Goal: Task Accomplishment & Management: Use online tool/utility

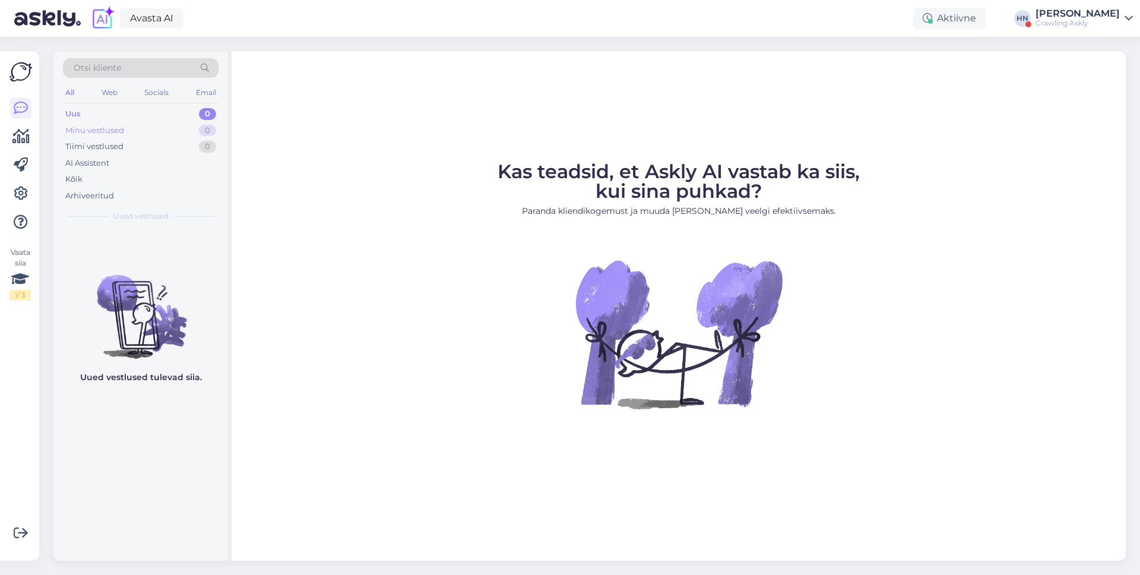
click at [147, 137] on div "Minu vestlused 0" at bounding box center [141, 130] width 156 height 17
click at [21, 181] on div at bounding box center [20, 164] width 21 height 135
click at [21, 186] on icon at bounding box center [21, 193] width 14 height 14
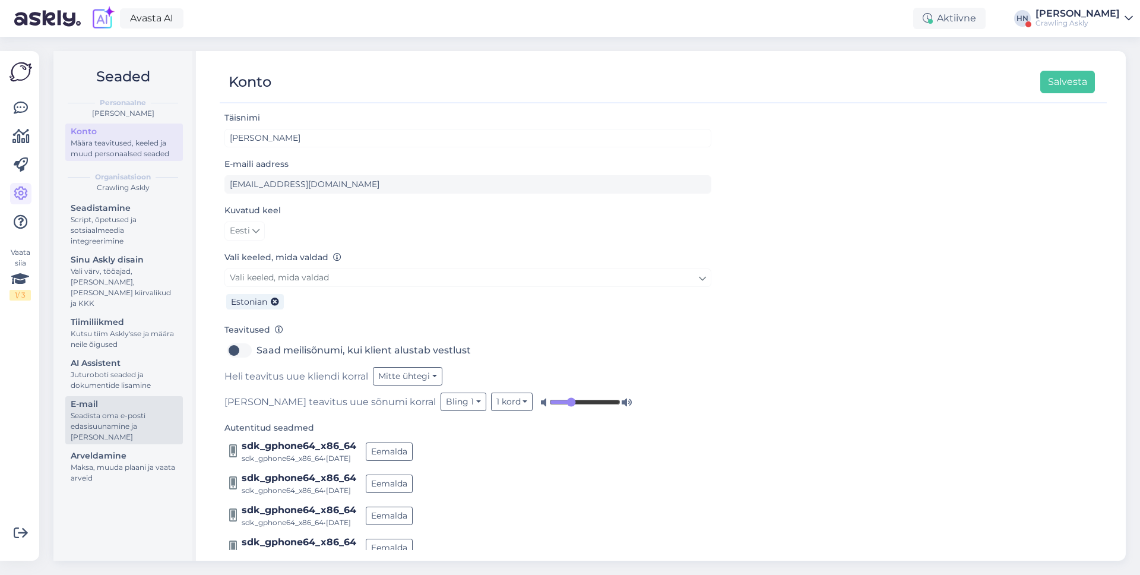
click at [110, 417] on div "Seadista oma e-posti edasisuunamine ja [PERSON_NAME]" at bounding box center [124, 426] width 107 height 32
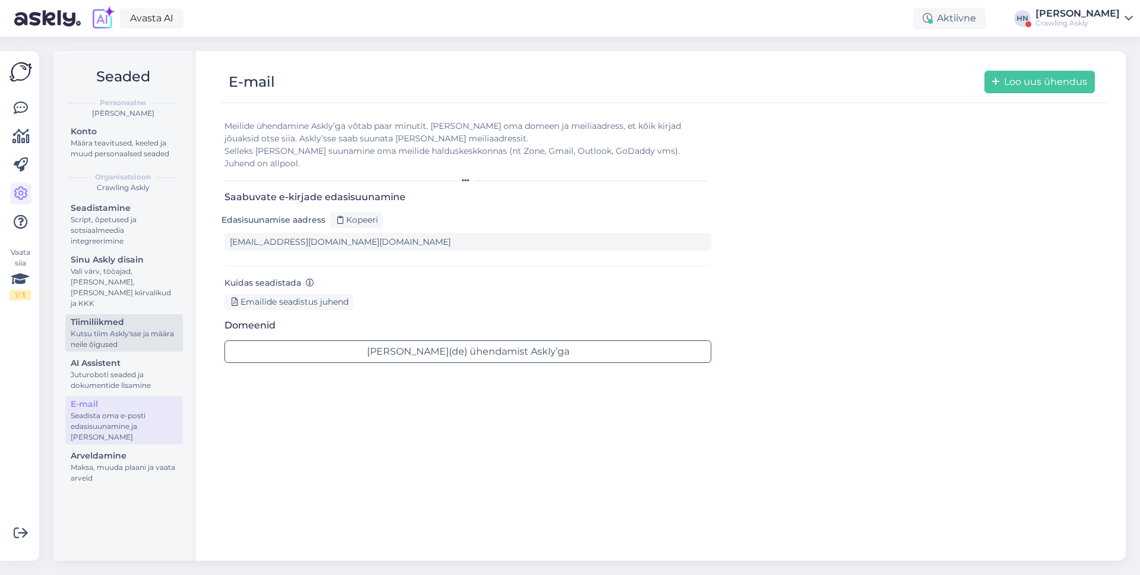
click at [123, 328] on div "Kutsu tiim Askly'sse ja määra neile õigused" at bounding box center [124, 338] width 107 height 21
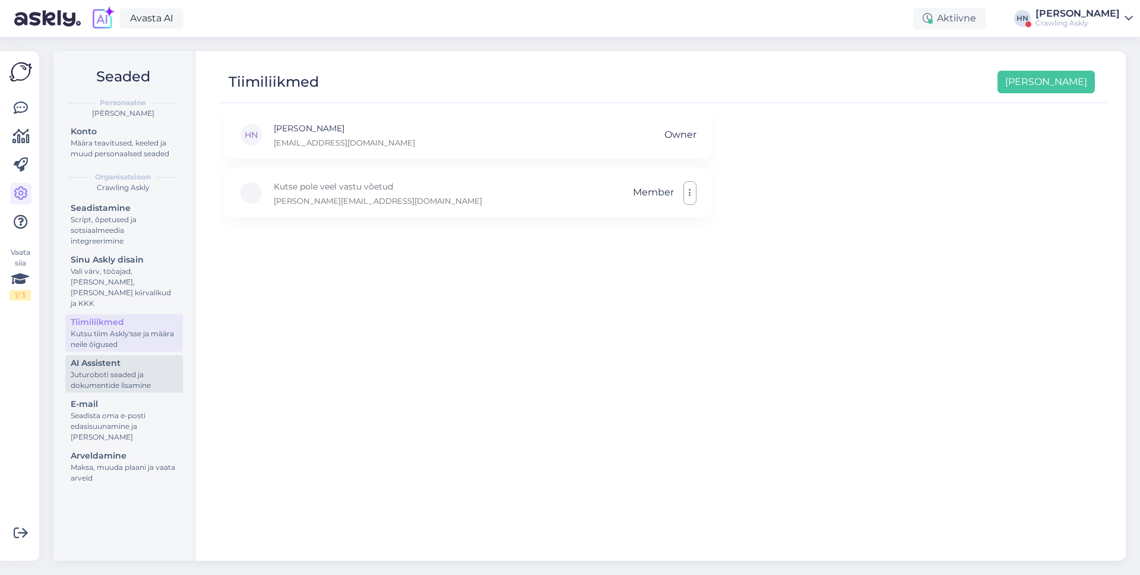
click at [121, 369] on div "Juturoboti seaded ja dokumentide lisamine" at bounding box center [124, 379] width 107 height 21
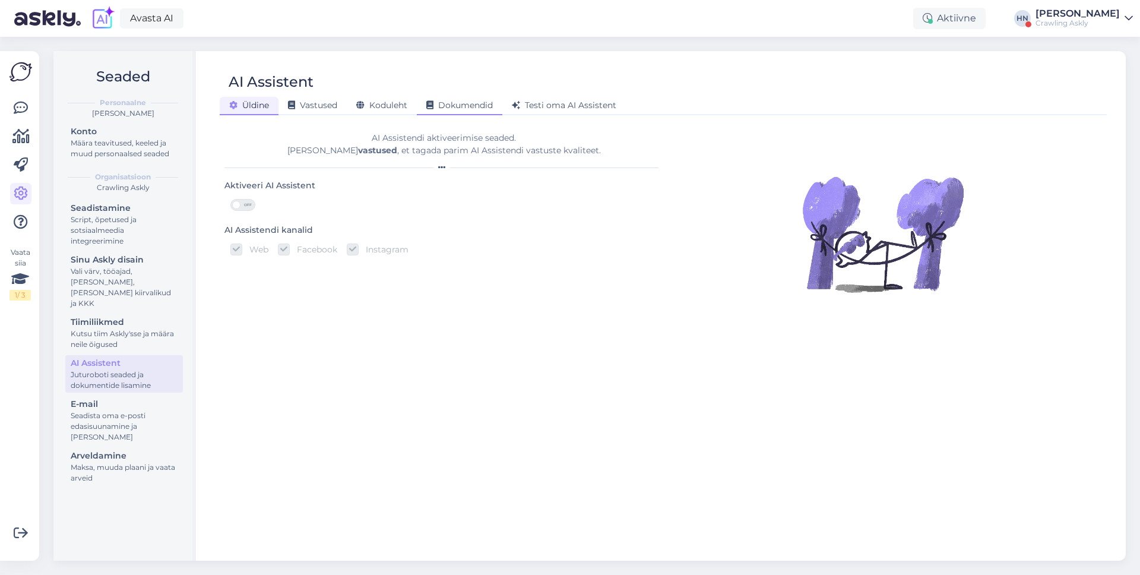
click at [433, 110] on icon at bounding box center [429, 106] width 7 height 8
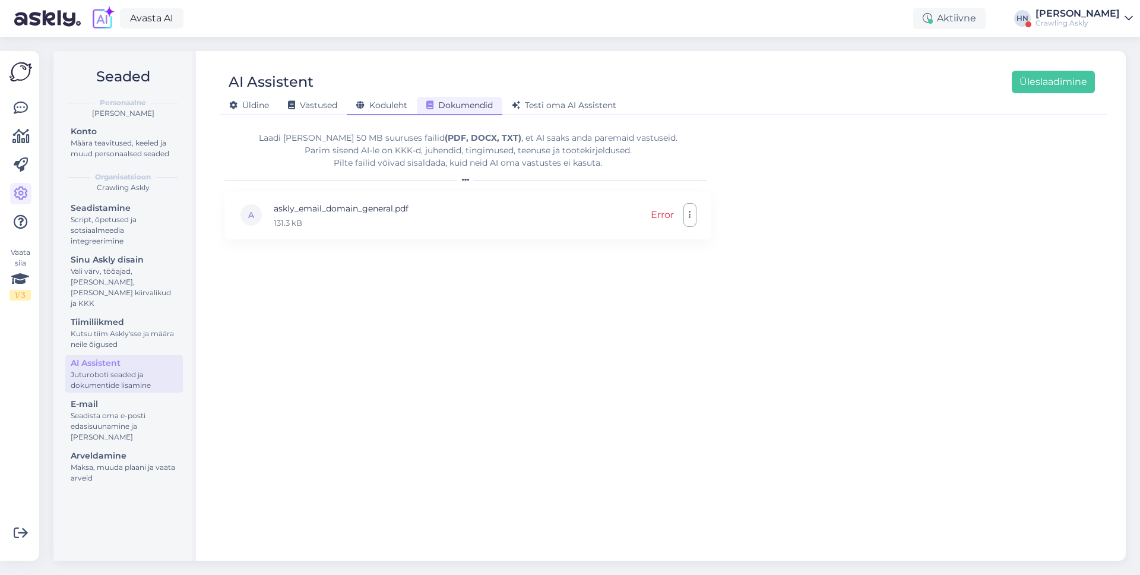
click at [408, 104] on div "Koduleht" at bounding box center [382, 106] width 70 height 18
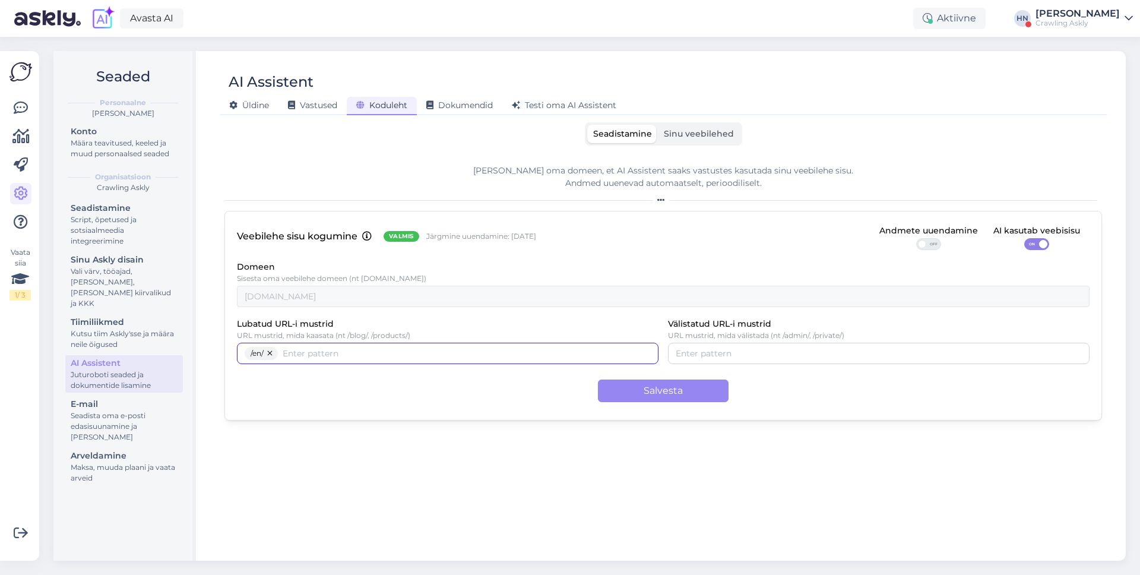
click at [417, 362] on div "/en/" at bounding box center [448, 353] width 422 height 21
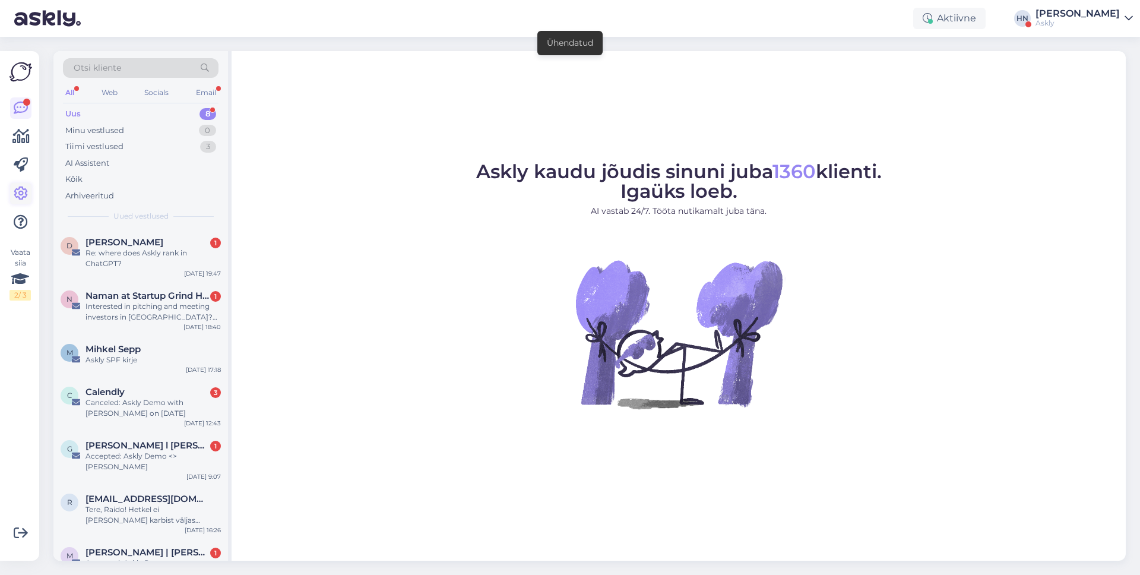
click at [20, 183] on link at bounding box center [20, 193] width 21 height 21
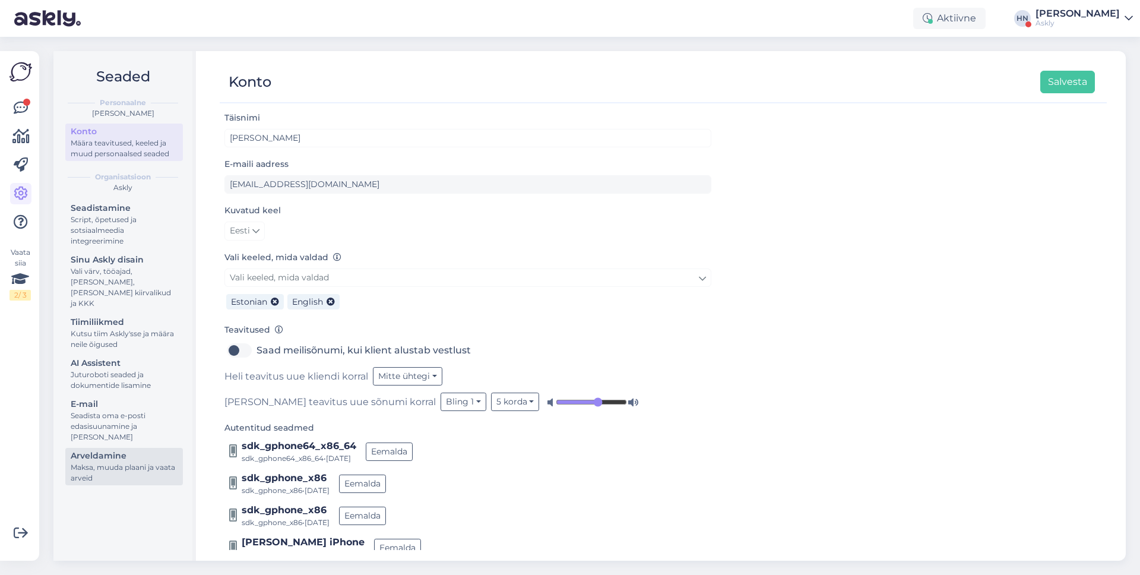
click at [147, 449] on div "Arveldamine" at bounding box center [124, 455] width 107 height 12
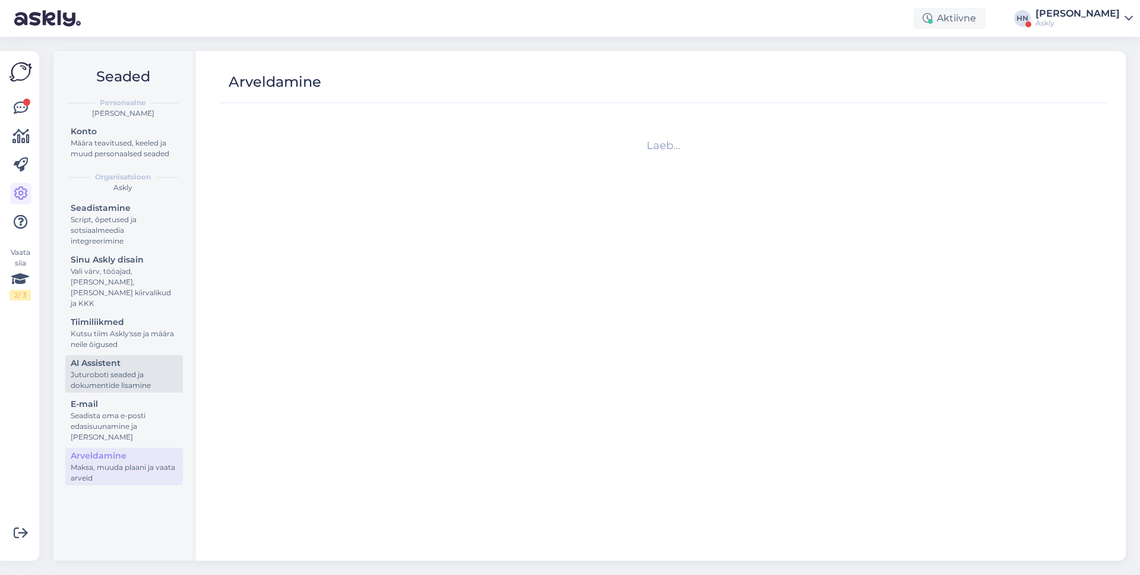
click at [138, 369] on div "Juturoboti seaded ja dokumentide lisamine" at bounding box center [124, 379] width 107 height 21
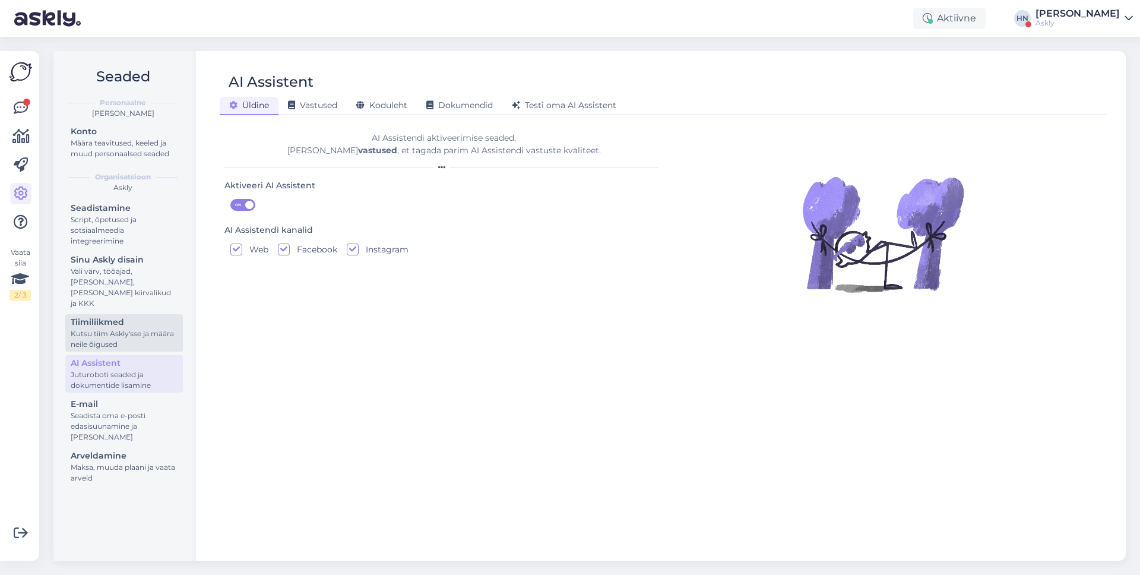
click at [140, 331] on div "Kutsu tiim Askly'sse ja määra neile õigused" at bounding box center [124, 338] width 107 height 21
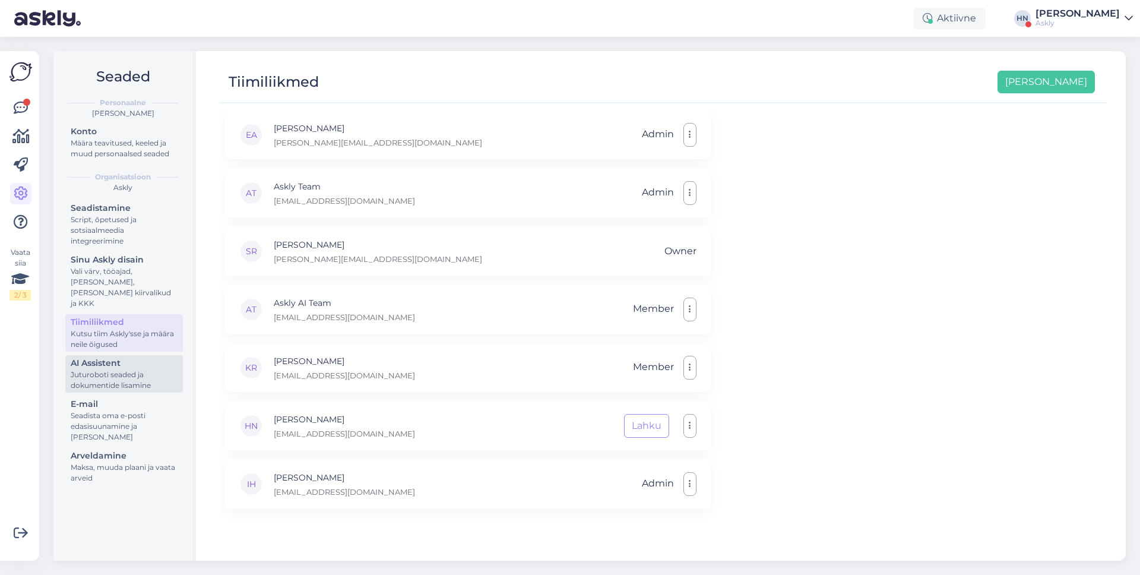
click at [137, 371] on div "Juturoboti seaded ja dokumentide lisamine" at bounding box center [124, 379] width 107 height 21
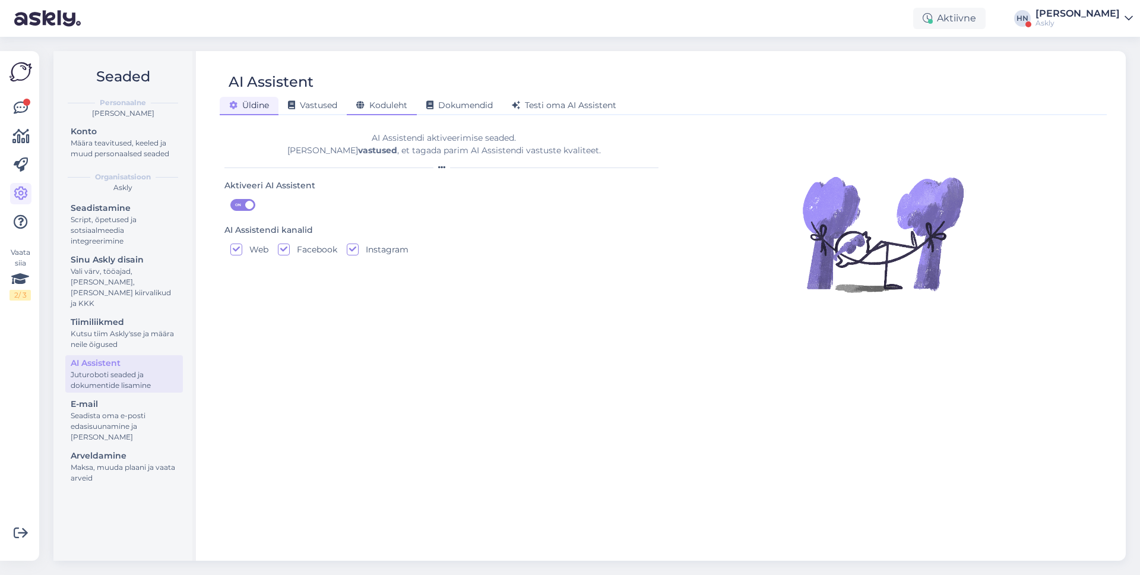
click at [388, 101] on span "Koduleht" at bounding box center [381, 105] width 51 height 11
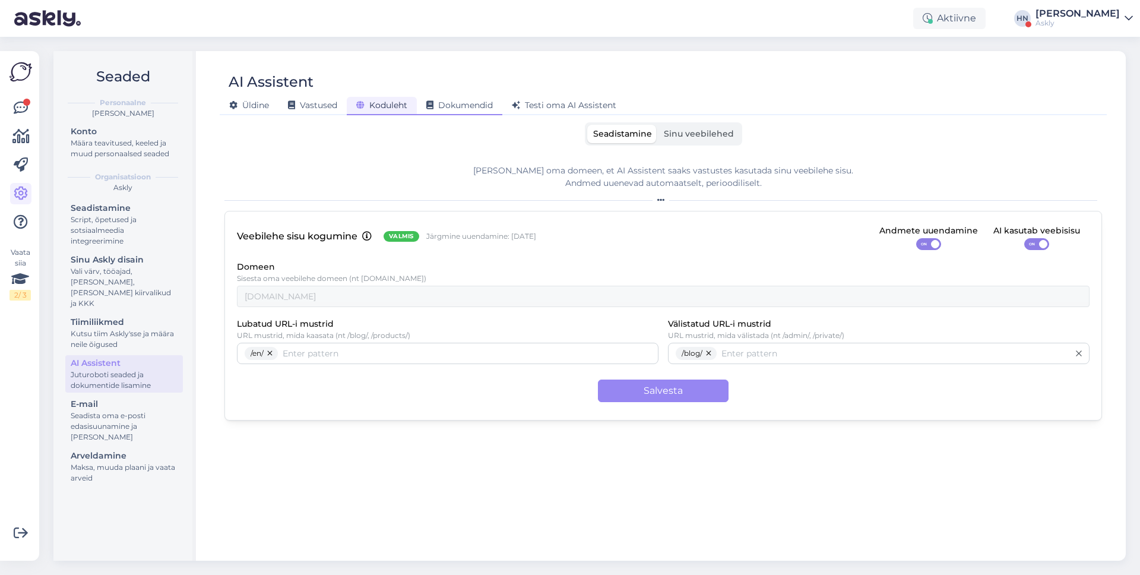
click at [444, 109] on span "Dokumendid" at bounding box center [459, 105] width 66 height 11
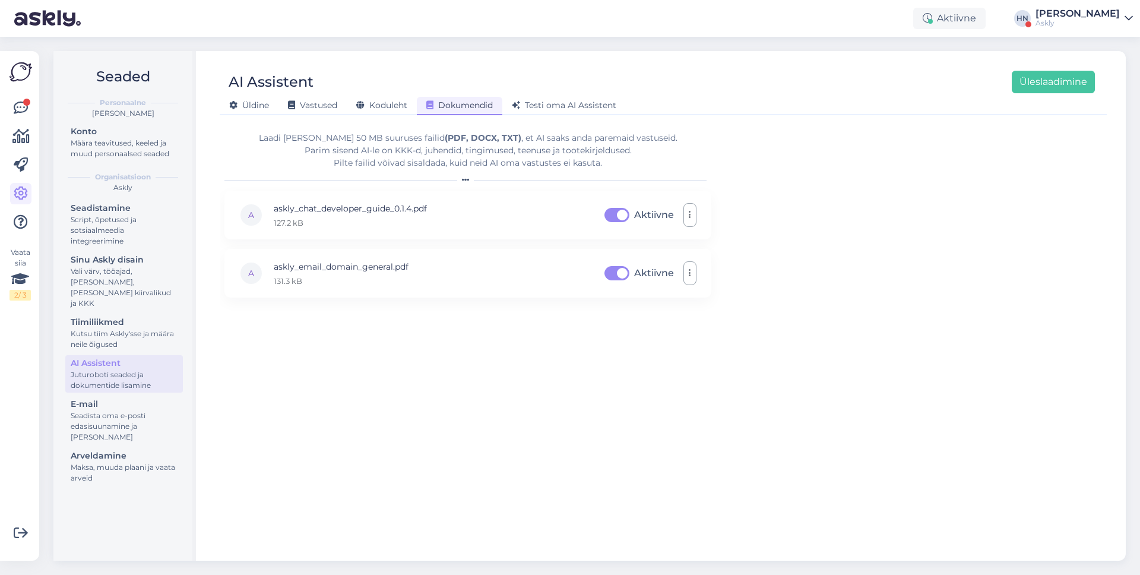
click at [498, 103] on div "Dokumendid" at bounding box center [459, 106] width 85 height 18
click at [527, 103] on span "Testi oma AI Assistent" at bounding box center [564, 105] width 104 height 11
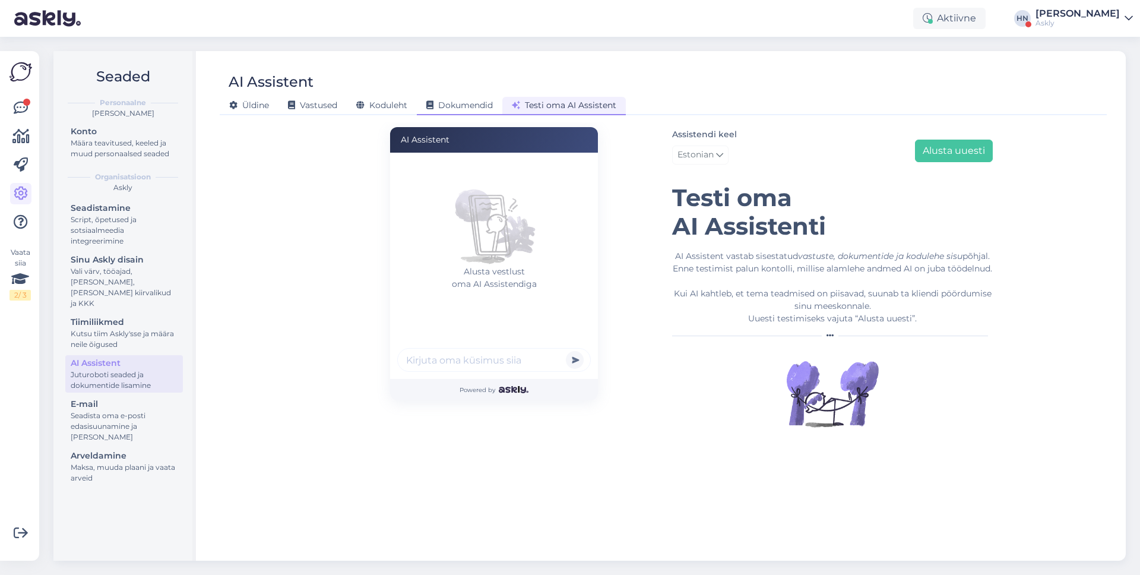
click at [468, 107] on span "Dokumendid" at bounding box center [459, 105] width 66 height 11
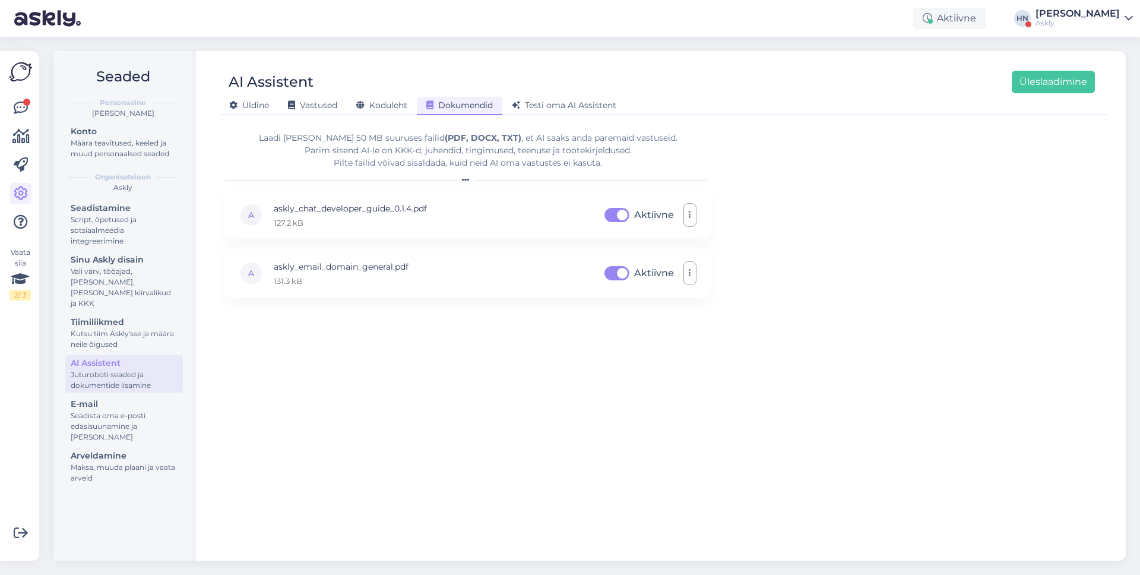
click at [356, 94] on div "Üldine Vastused Koduleht Dokumendid Testi oma AI Assistent" at bounding box center [657, 103] width 875 height 21
click at [318, 112] on div "Vastused" at bounding box center [312, 106] width 68 height 18
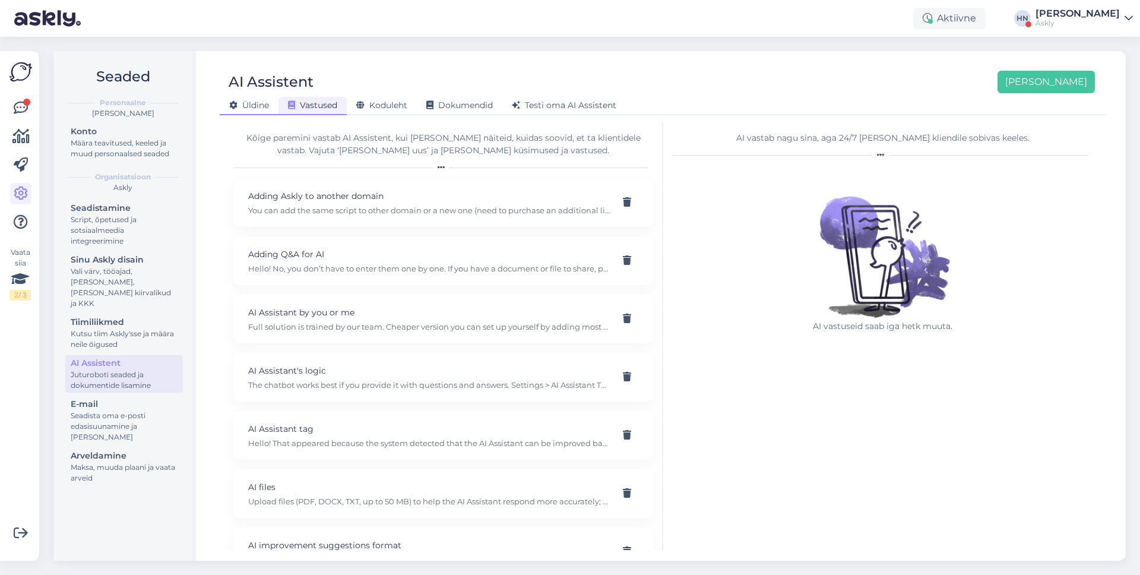
click at [249, 103] on span "Üldine" at bounding box center [249, 105] width 40 height 11
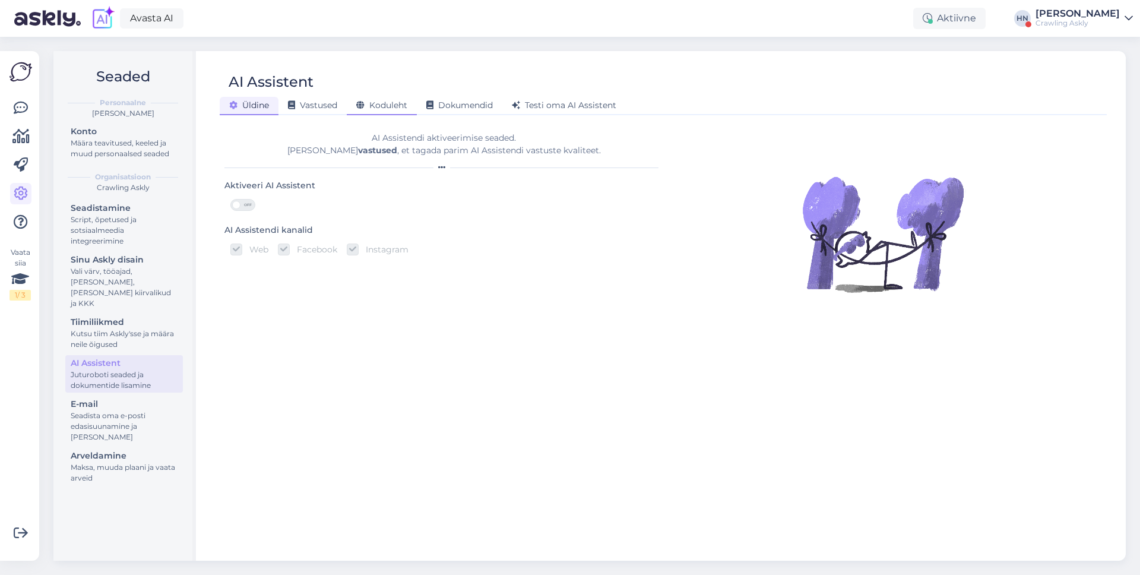
click at [394, 110] on div "Koduleht" at bounding box center [382, 106] width 70 height 18
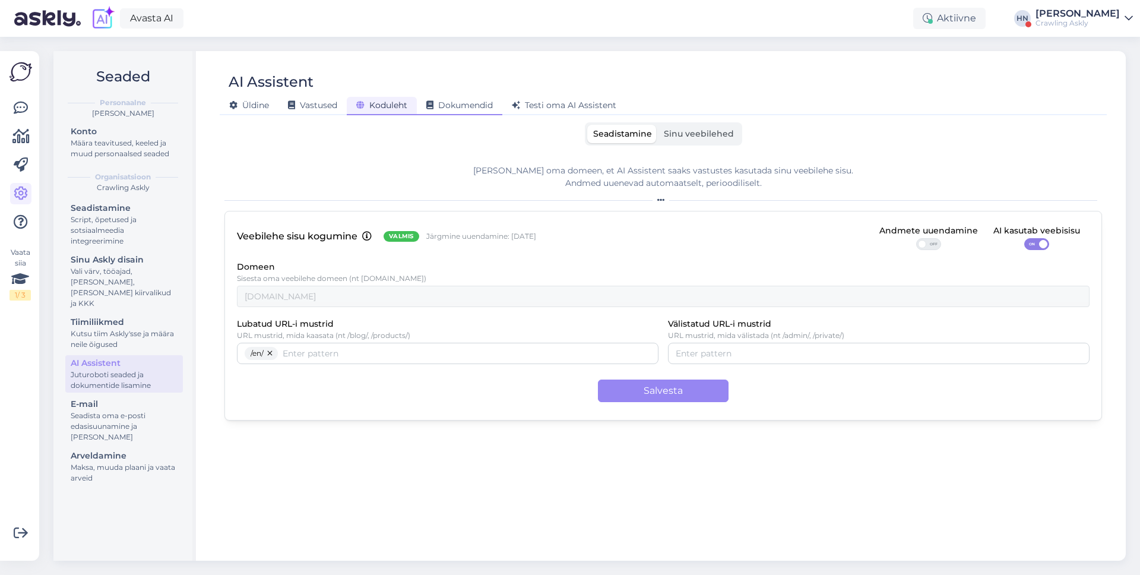
click at [463, 107] on span "Dokumendid" at bounding box center [459, 105] width 66 height 11
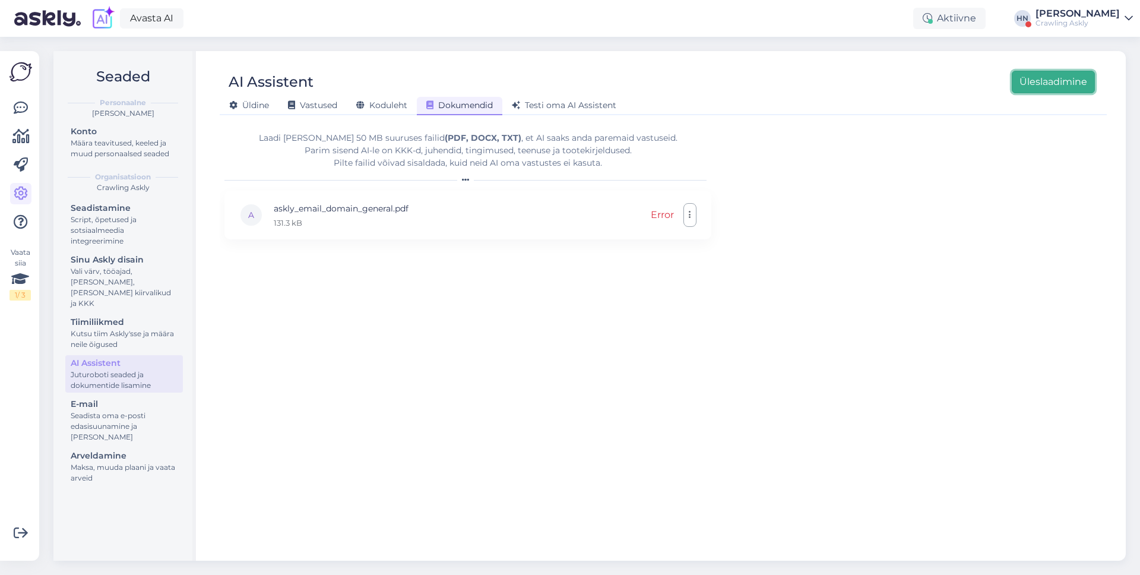
click at [1044, 89] on button "Üleslaadimine" at bounding box center [1053, 82] width 83 height 23
click at [1033, 80] on button "Üleslaadimine" at bounding box center [1053, 82] width 83 height 23
click at [1090, 92] on button "Üleslaadimine" at bounding box center [1053, 82] width 83 height 23
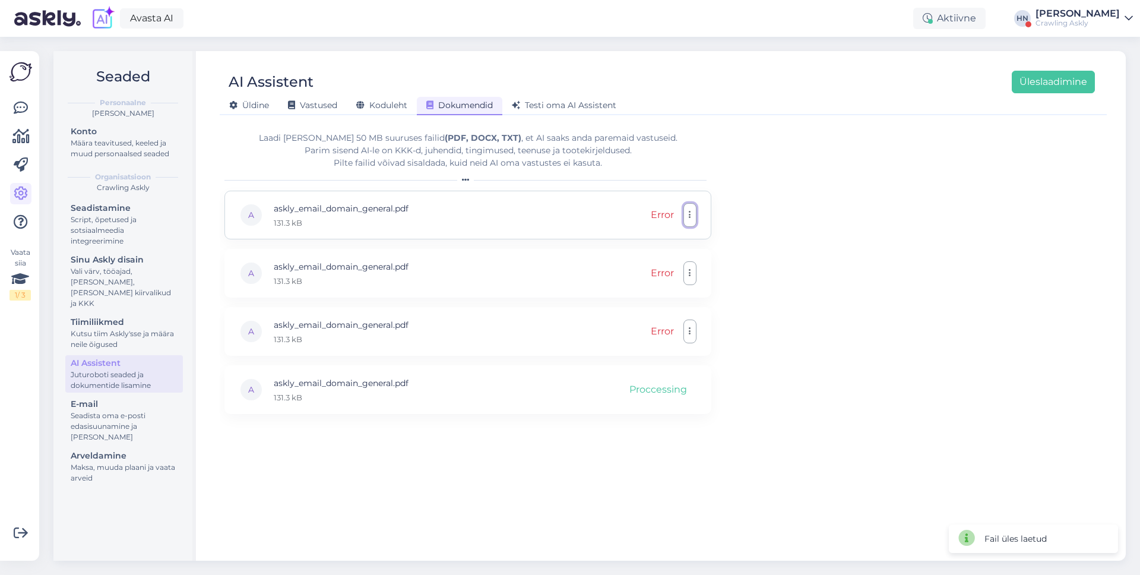
click at [683, 216] on button "button" at bounding box center [689, 215] width 13 height 24
click at [664, 277] on link "Eemalda" at bounding box center [637, 273] width 119 height 30
click at [689, 215] on icon "button" at bounding box center [690, 214] width 2 height 9
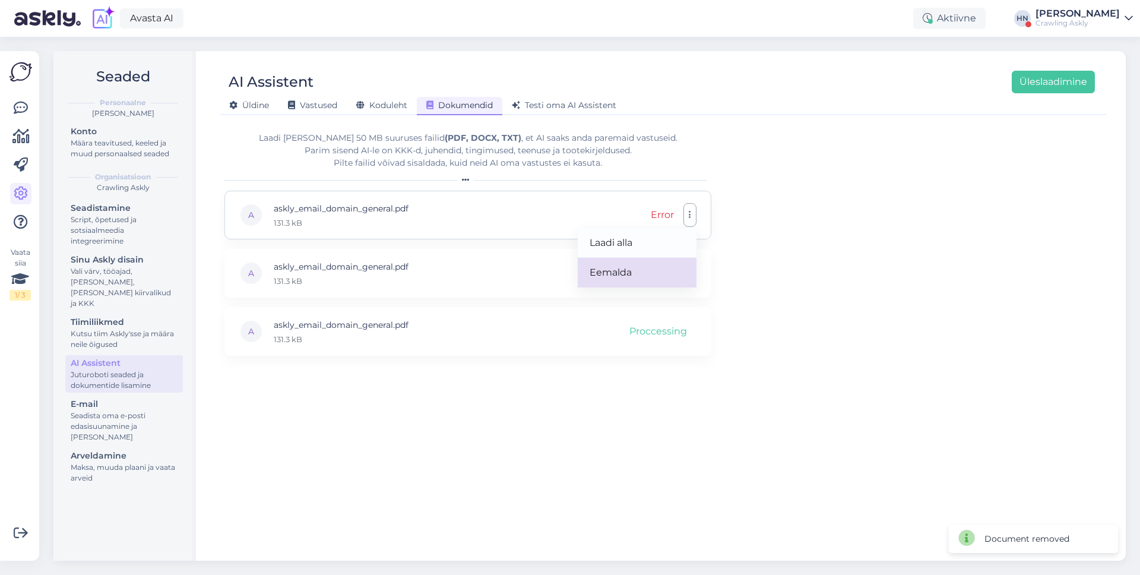
click at [671, 271] on link "Eemalda" at bounding box center [637, 273] width 119 height 30
click at [787, 212] on div "Laadi üles kuni 50 MB suuruses failid (PDF, DOCX, TXT) , et AI saaks anda parem…" at bounding box center [663, 335] width 878 height 427
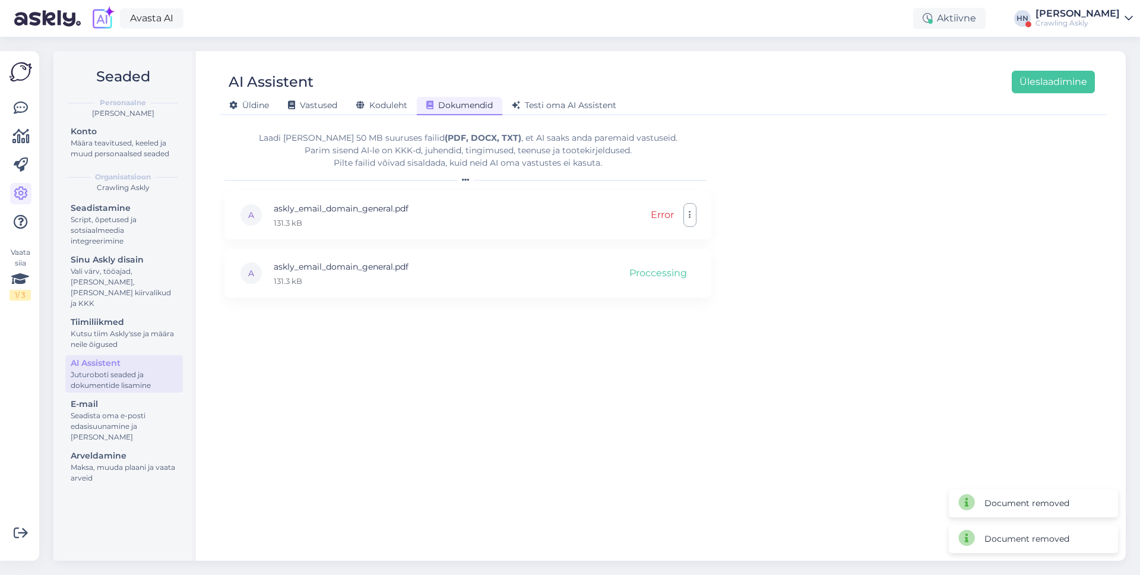
click at [787, 215] on div "Laadi üles kuni 50 MB suuruses failid (PDF, DOCX, TXT) , et AI saaks anda parem…" at bounding box center [663, 335] width 878 height 427
click at [634, 278] on label "Aktiivne" at bounding box center [654, 273] width 40 height 19
click at [616, 278] on input "Aktiivne" at bounding box center [617, 273] width 30 height 19
checkbox input "false"
click at [825, 271] on div "Laadi üles kuni 50 MB suuruses failid (PDF, DOCX, TXT) , et AI saaks anda parem…" at bounding box center [663, 335] width 878 height 427
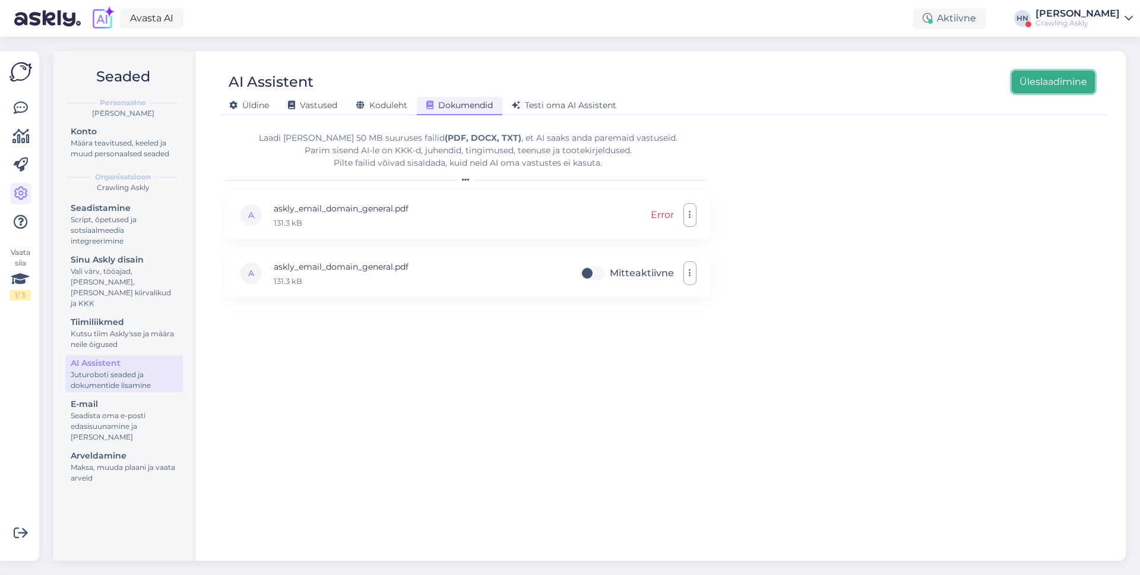
click at [1046, 74] on button "Üleslaadimine" at bounding box center [1053, 82] width 83 height 23
click at [395, 100] on span "Koduleht" at bounding box center [381, 105] width 51 height 11
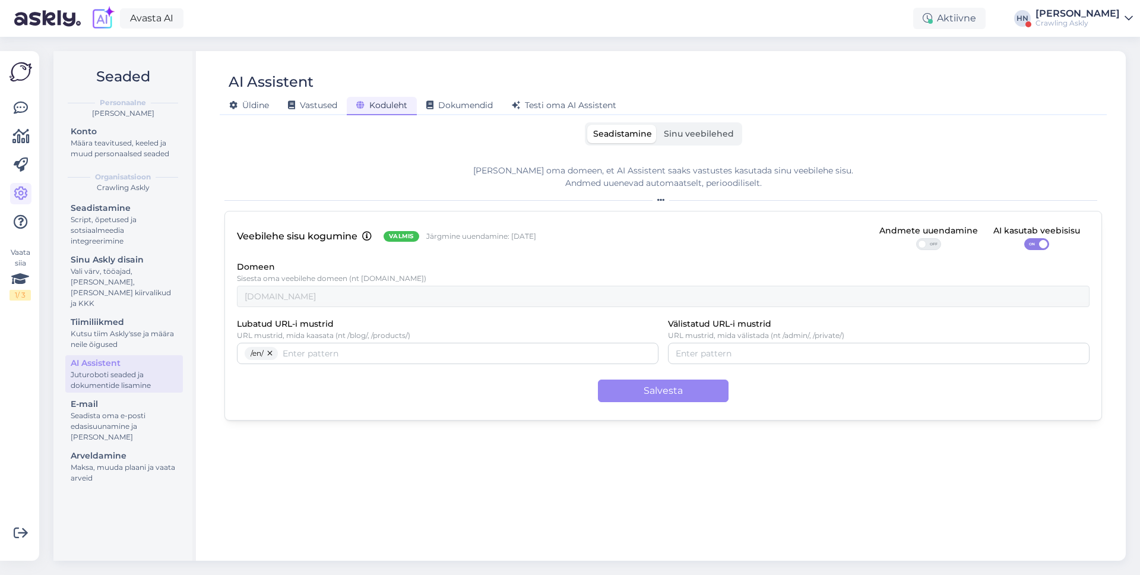
click at [724, 134] on span "Sinu veebilehed" at bounding box center [699, 133] width 70 height 11
click at [658, 125] on input "Sinu veebilehed" at bounding box center [658, 125] width 0 height 0
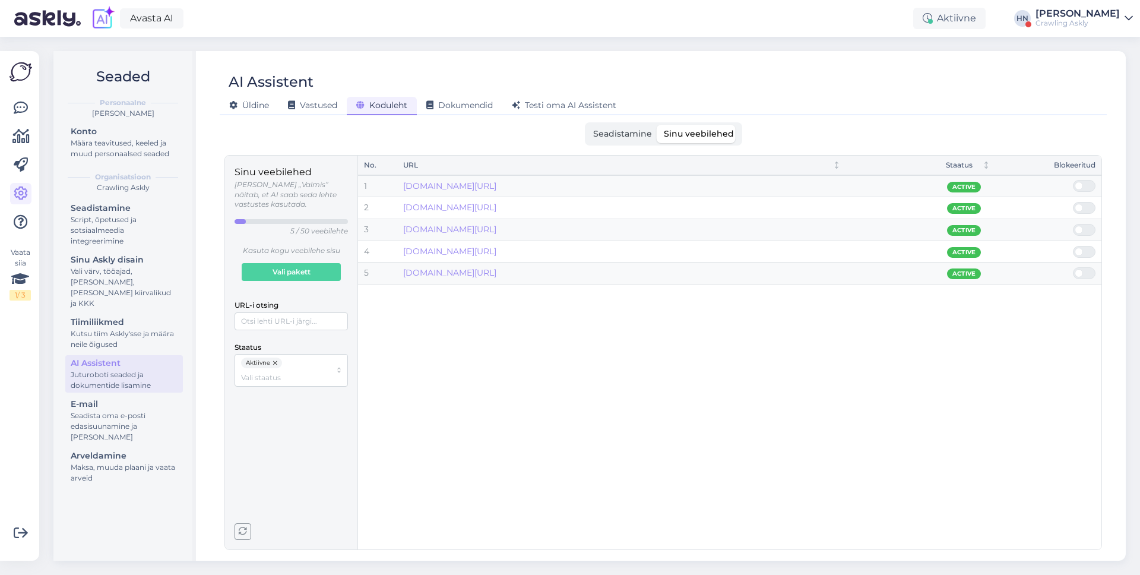
click at [651, 140] on label "Seadistamine" at bounding box center [622, 134] width 71 height 18
click at [587, 125] on input "Seadistamine" at bounding box center [587, 125] width 0 height 0
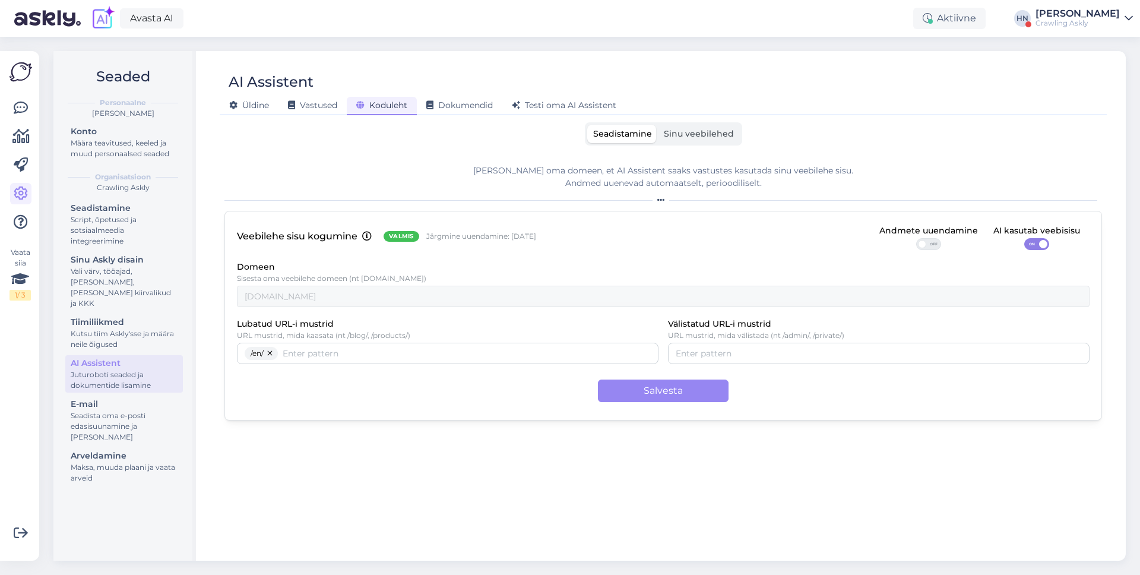
click at [275, 353] on button "button" at bounding box center [271, 353] width 14 height 13
click at [666, 400] on button "Salvesta" at bounding box center [663, 390] width 131 height 23
click at [720, 136] on span "Sinu veebilehed" at bounding box center [699, 133] width 70 height 11
click at [658, 125] on input "Sinu veebilehed" at bounding box center [658, 125] width 0 height 0
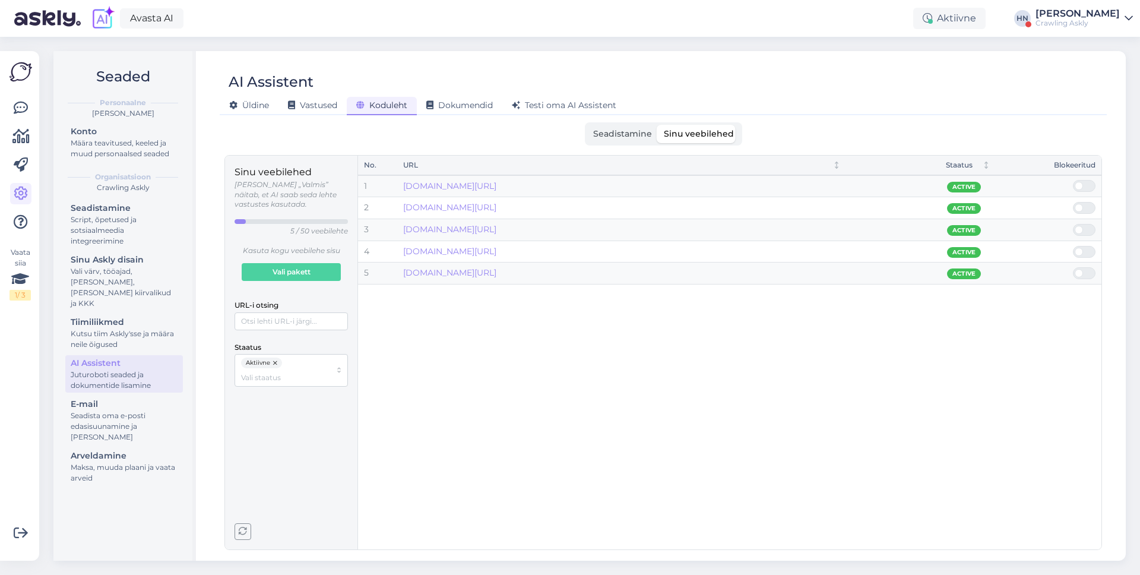
click at [628, 128] on span "Seadistamine" at bounding box center [622, 133] width 59 height 11
click at [587, 125] on input "Seadistamine" at bounding box center [587, 125] width 0 height 0
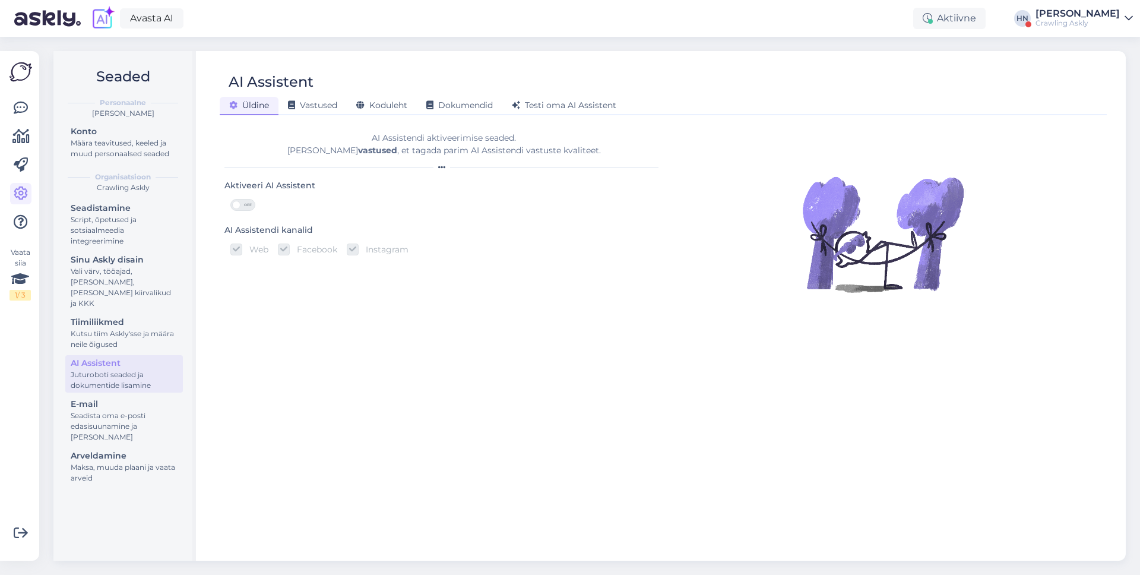
click at [383, 88] on div "AI Assistent" at bounding box center [657, 82] width 875 height 23
click at [378, 100] on span "Koduleht" at bounding box center [381, 105] width 51 height 11
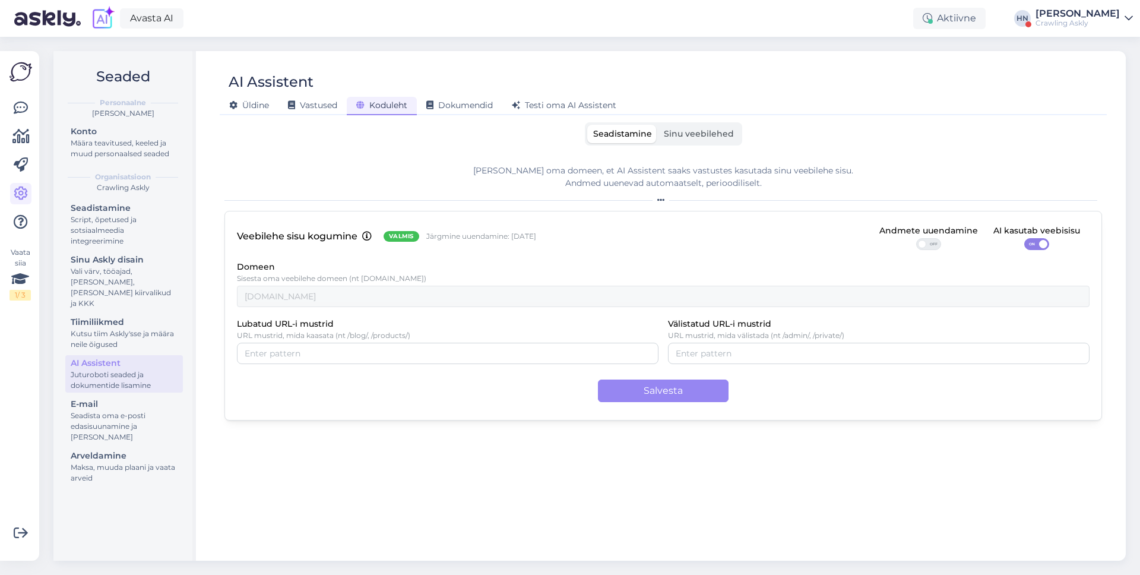
click at [724, 131] on span "Sinu veebilehed" at bounding box center [699, 133] width 70 height 11
click at [658, 125] on input "Sinu veebilehed" at bounding box center [658, 125] width 0 height 0
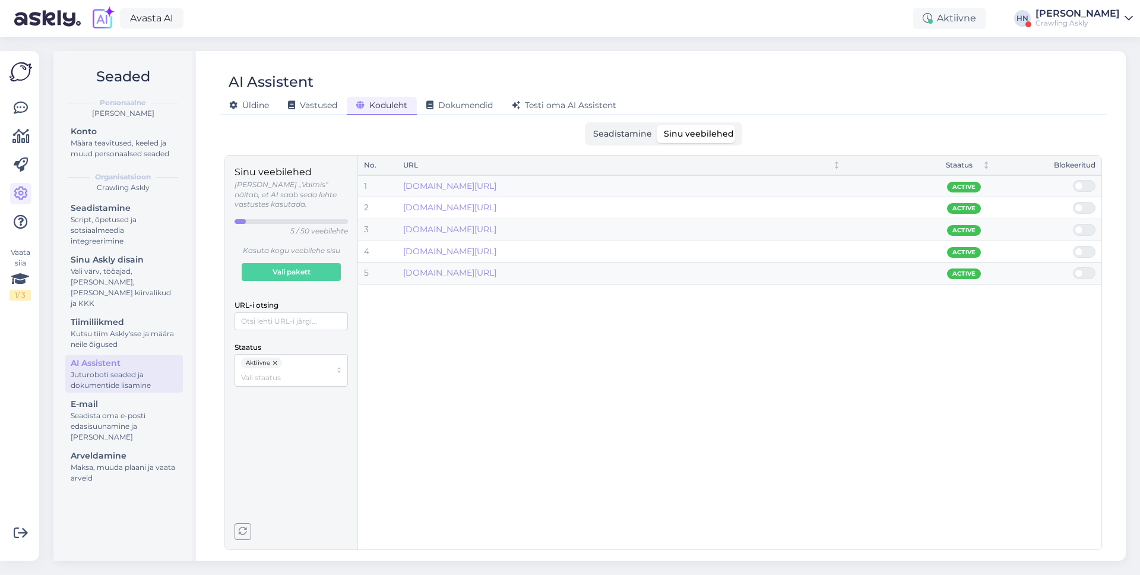
click at [242, 530] on icon "button" at bounding box center [243, 531] width 8 height 8
